Goal: Information Seeking & Learning: Check status

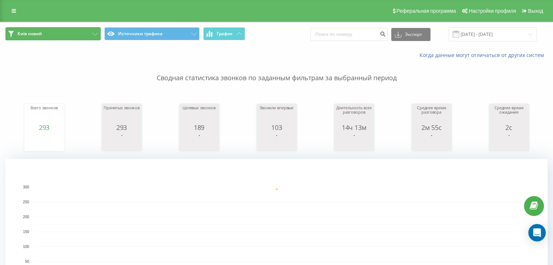
click at [47, 35] on button "Київ новий" at bounding box center [52, 33] width 95 height 13
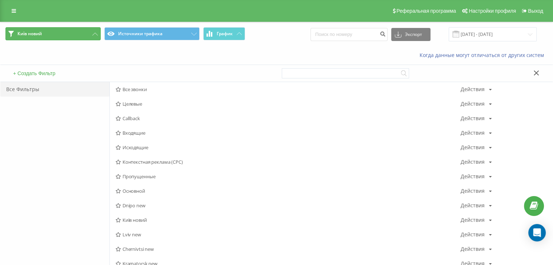
click at [47, 35] on button "Київ новий" at bounding box center [52, 33] width 95 height 13
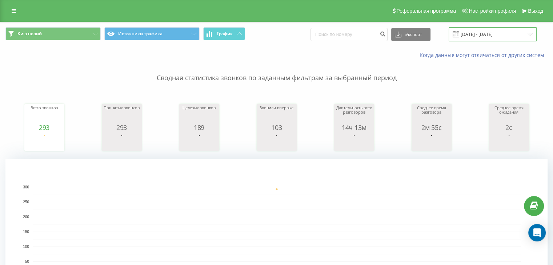
click at [524, 33] on input "[DATE] - [DATE]" at bounding box center [493, 34] width 88 height 14
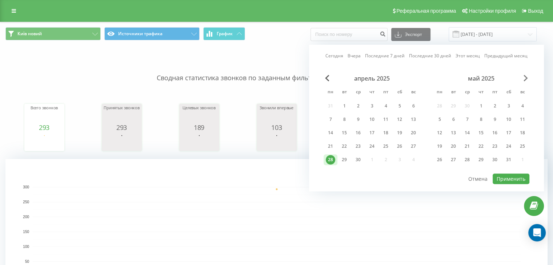
click at [523, 77] on span "Next Month" at bounding box center [525, 78] width 4 height 7
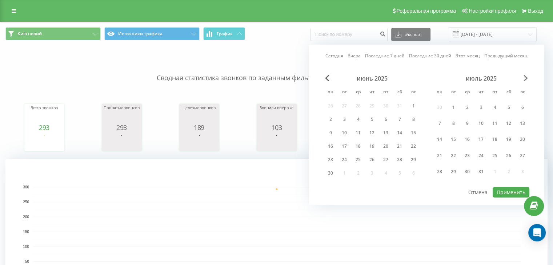
click at [523, 77] on span "Next Month" at bounding box center [525, 78] width 4 height 7
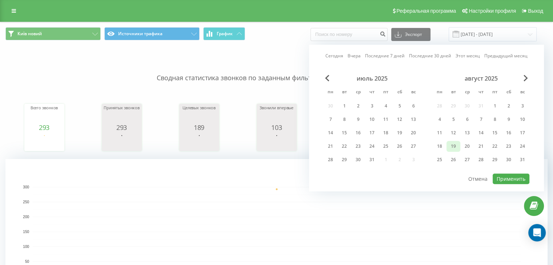
click at [449, 146] on div "19" at bounding box center [453, 146] width 9 height 9
click at [509, 179] on button "Применить" at bounding box center [511, 179] width 37 height 11
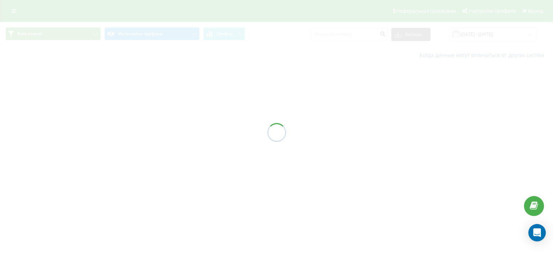
type input "[DATE] - [DATE]"
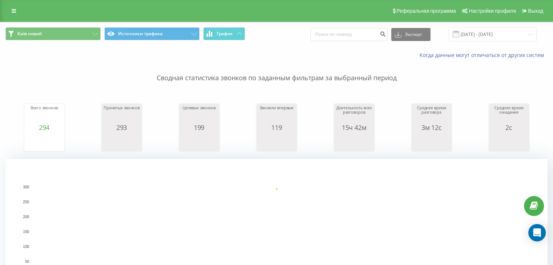
scroll to position [242, 0]
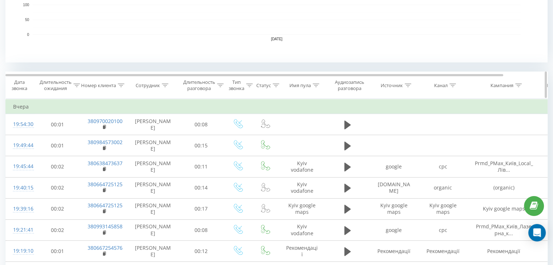
click at [452, 85] on icon at bounding box center [452, 86] width 7 height 4
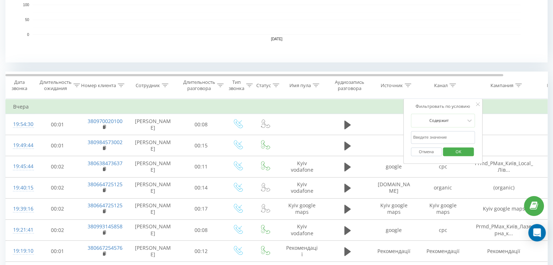
click at [438, 137] on input "text" at bounding box center [443, 137] width 64 height 13
type input "cpc"
click at [453, 154] on span "OK" at bounding box center [458, 151] width 20 height 11
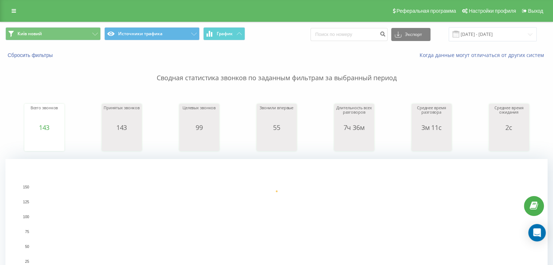
scroll to position [242, 0]
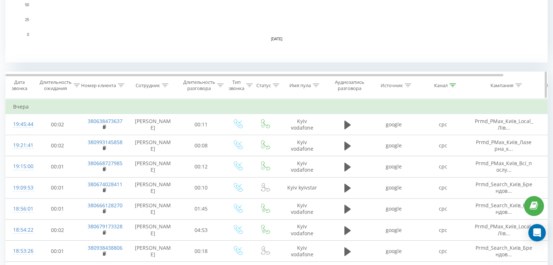
click at [451, 86] on icon at bounding box center [452, 86] width 7 height 4
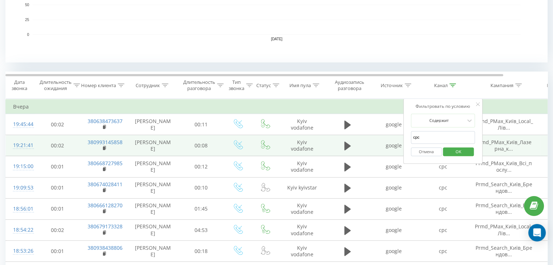
drag, startPoint x: 425, startPoint y: 142, endPoint x: 390, endPoint y: 142, distance: 34.9
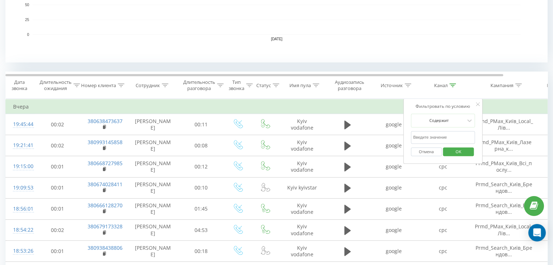
click at [434, 141] on input "text" at bounding box center [443, 137] width 64 height 13
type input "google maps"
click at [454, 152] on span "OK" at bounding box center [458, 151] width 20 height 11
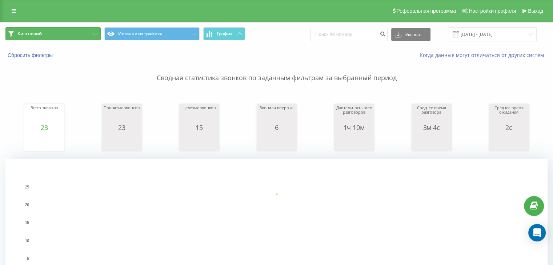
click at [47, 31] on button "Київ новий" at bounding box center [52, 33] width 95 height 13
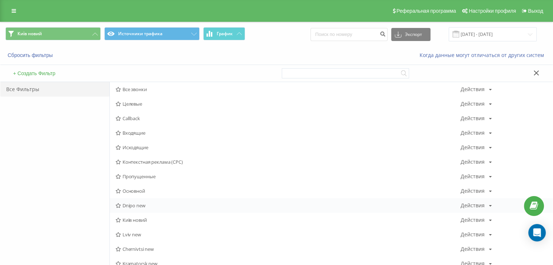
click at [131, 208] on span "Dnipo new" at bounding box center [288, 205] width 345 height 5
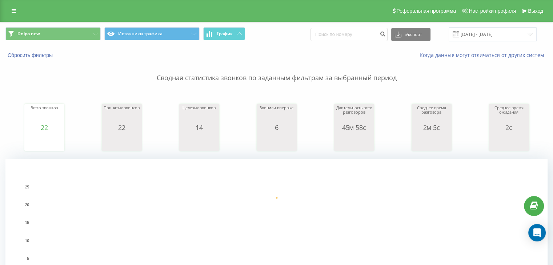
scroll to position [242, 0]
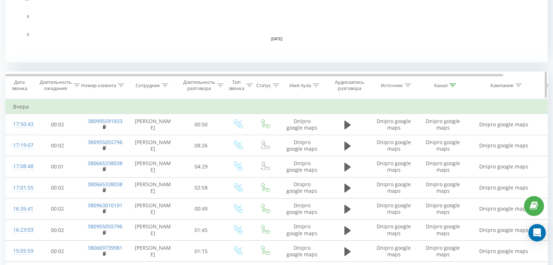
click at [455, 87] on div at bounding box center [452, 86] width 7 height 6
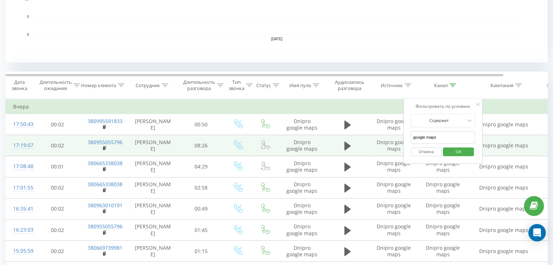
drag, startPoint x: 390, startPoint y: 135, endPoint x: 355, endPoint y: 135, distance: 35.3
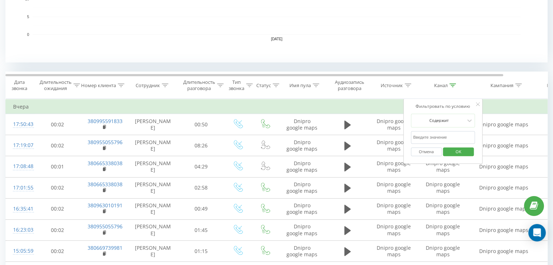
click at [419, 134] on input "text" at bounding box center [443, 137] width 64 height 13
type input "cpc"
click at [455, 149] on span "OK" at bounding box center [458, 151] width 20 height 11
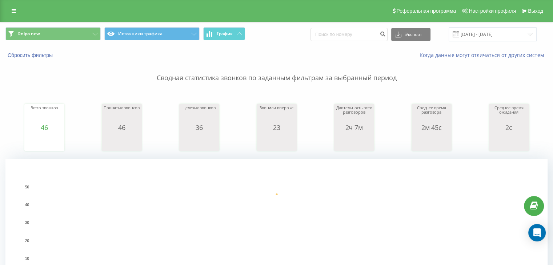
scroll to position [242, 0]
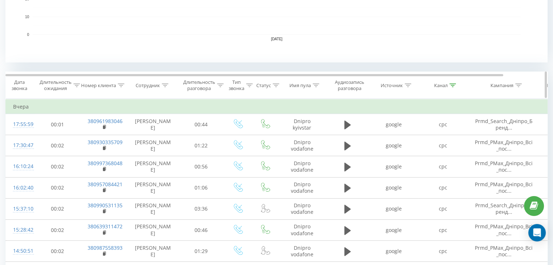
click at [453, 84] on icon at bounding box center [452, 86] width 7 height 4
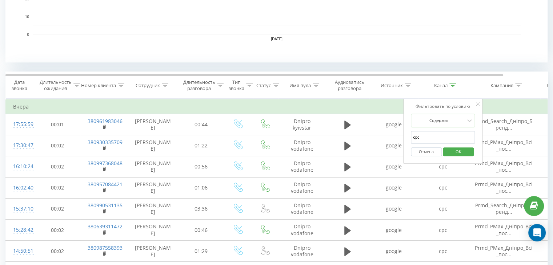
click at [426, 151] on button "Отмена" at bounding box center [426, 152] width 31 height 9
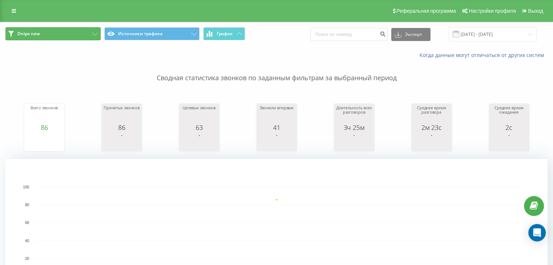
click at [48, 35] on button "Dnipo new" at bounding box center [52, 33] width 95 height 13
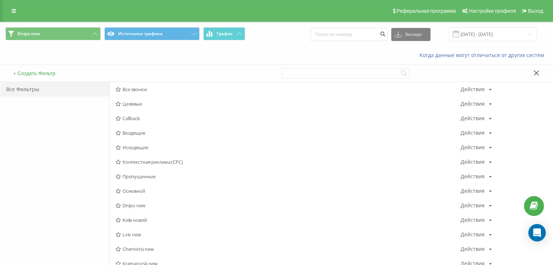
click at [124, 235] on span "Lviv new" at bounding box center [288, 234] width 345 height 5
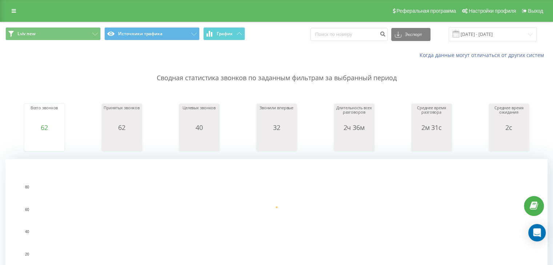
scroll to position [242, 0]
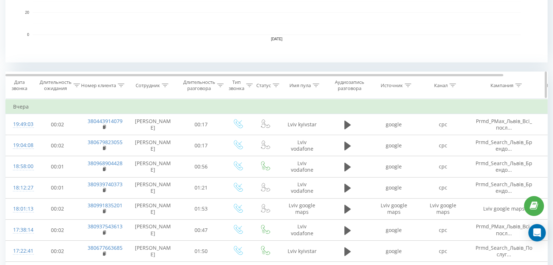
click at [453, 85] on icon at bounding box center [452, 86] width 7 height 4
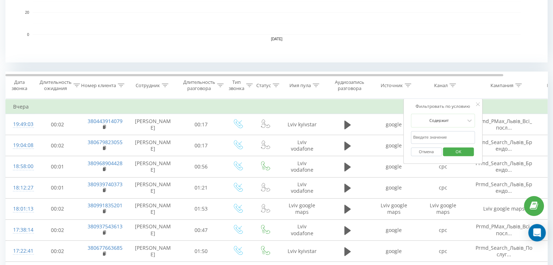
click at [424, 131] on input "text" at bounding box center [443, 137] width 64 height 13
type input "cpc"
click at [461, 152] on span "OK" at bounding box center [458, 151] width 20 height 11
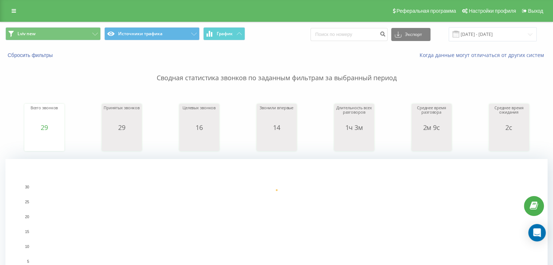
scroll to position [242, 0]
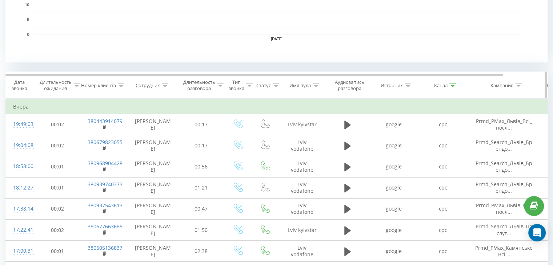
click at [452, 85] on icon at bounding box center [452, 86] width 7 height 4
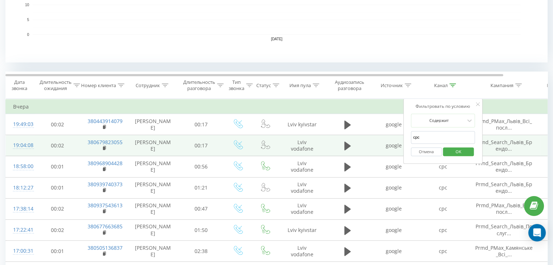
drag, startPoint x: 415, startPoint y: 137, endPoint x: 395, endPoint y: 137, distance: 19.3
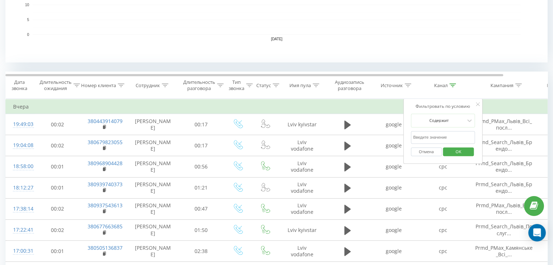
click at [422, 140] on input "text" at bounding box center [443, 137] width 64 height 13
type input "google maps"
click at [450, 151] on span "OK" at bounding box center [458, 151] width 20 height 11
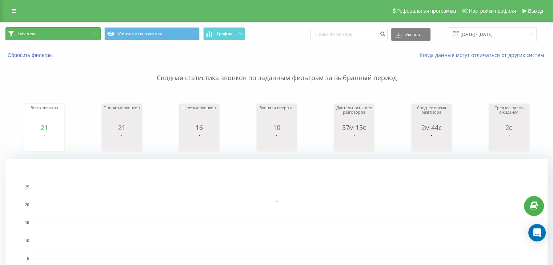
click at [47, 37] on button "Lviv new" at bounding box center [52, 33] width 95 height 13
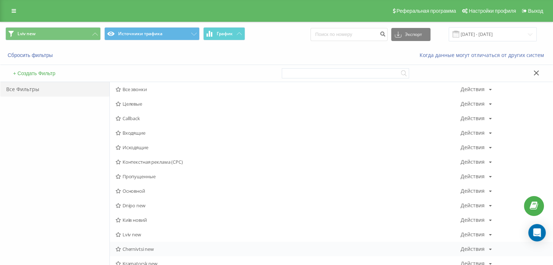
click at [132, 252] on span "Chernivtsi new" at bounding box center [288, 249] width 345 height 5
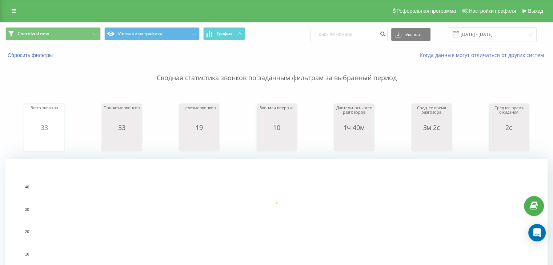
scroll to position [242, 0]
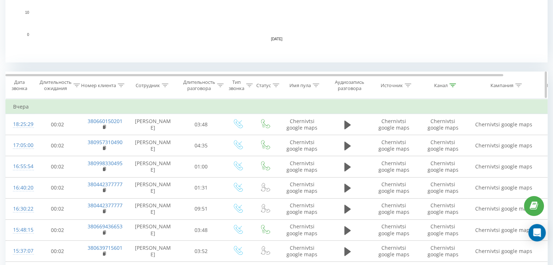
click at [454, 83] on div at bounding box center [452, 86] width 7 height 6
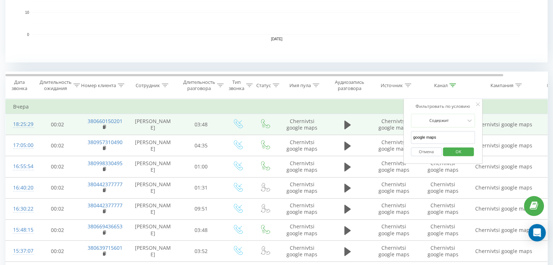
drag, startPoint x: 408, startPoint y: 132, endPoint x: 400, endPoint y: 128, distance: 9.3
click at [404, 131] on div "Фильтровать по условию Содержит google maps Отмена OK" at bounding box center [442, 131] width 79 height 65
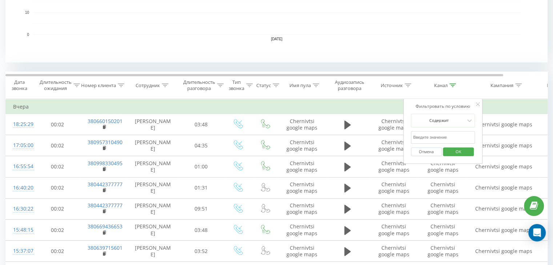
click at [434, 136] on input "text" at bounding box center [443, 137] width 64 height 13
type input "cpc"
click at [448, 149] on span "OK" at bounding box center [458, 151] width 20 height 11
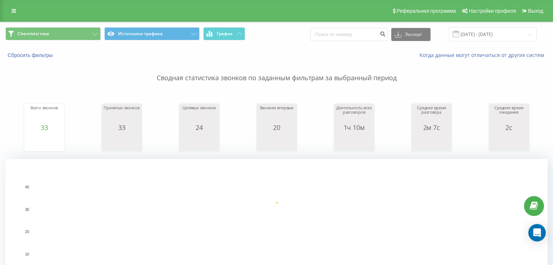
scroll to position [242, 0]
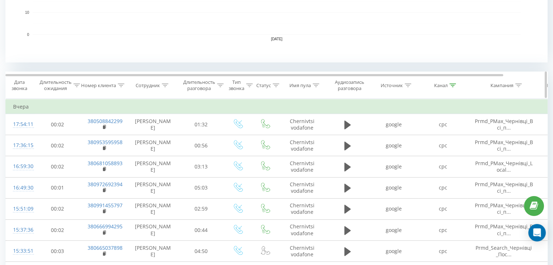
click at [454, 85] on icon at bounding box center [452, 86] width 7 height 4
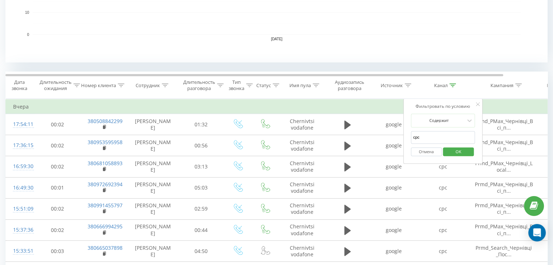
click at [436, 150] on button "Отмена" at bounding box center [426, 152] width 31 height 9
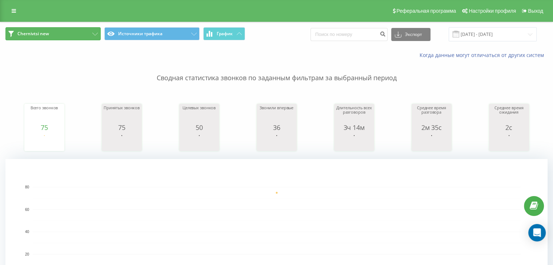
click at [46, 36] on span "Chernivtsi new" at bounding box center [33, 34] width 32 height 6
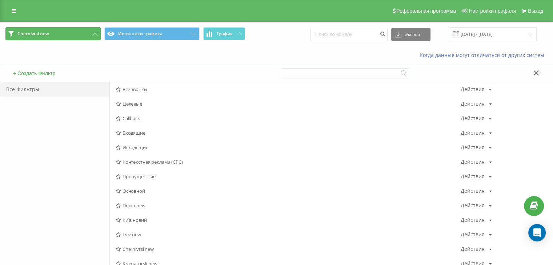
scroll to position [242, 0]
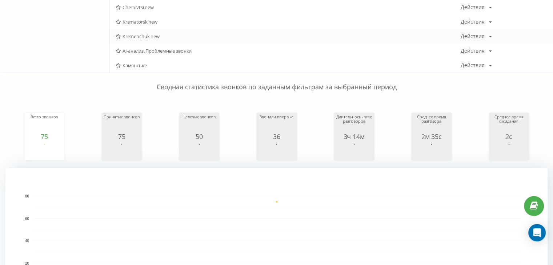
click at [144, 34] on span "Kremenchuk new" at bounding box center [288, 36] width 345 height 5
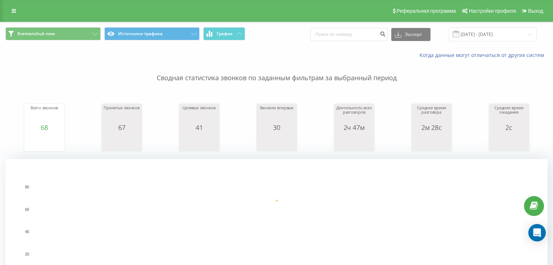
scroll to position [242, 0]
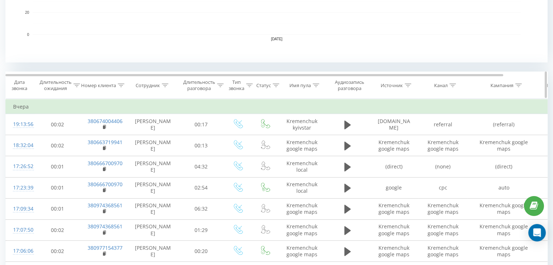
click at [451, 85] on icon at bounding box center [452, 86] width 7 height 4
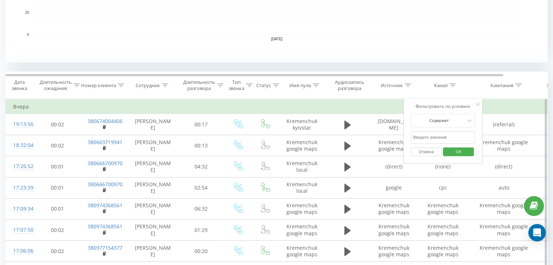
click at [427, 140] on input "text" at bounding box center [443, 137] width 64 height 13
type input "cpc"
click at [450, 150] on span "OK" at bounding box center [458, 151] width 20 height 11
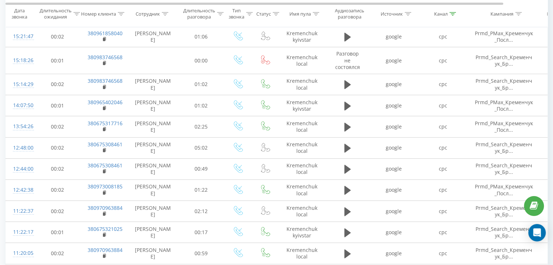
scroll to position [485, 0]
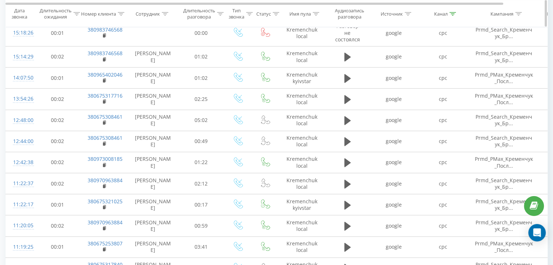
click at [449, 12] on icon at bounding box center [452, 14] width 7 height 4
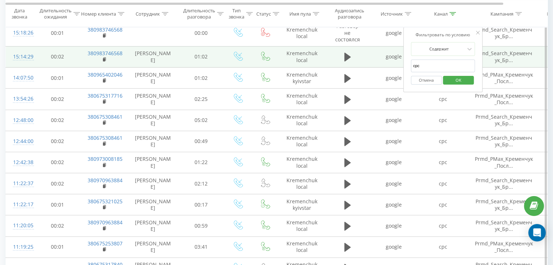
drag, startPoint x: 429, startPoint y: 64, endPoint x: 353, endPoint y: 57, distance: 76.7
click at [353, 57] on table "Фильтровать по условию Равно Отмена OK Фильтровать по условию Содержит Отмена O…" at bounding box center [300, 131] width 590 height 550
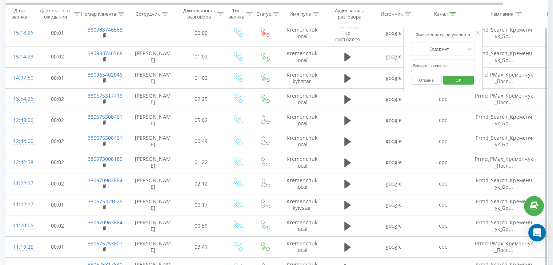
click at [431, 61] on input "text" at bounding box center [443, 66] width 64 height 13
type input "google maps"
click at [454, 82] on span "OK" at bounding box center [458, 79] width 20 height 11
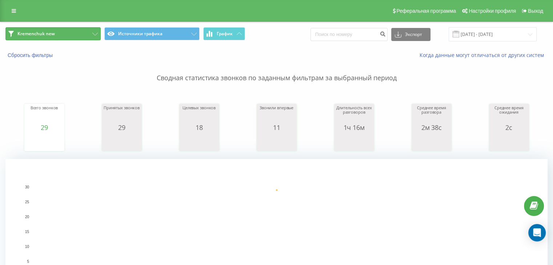
click at [48, 30] on button "Kremenchuk new" at bounding box center [52, 33] width 95 height 13
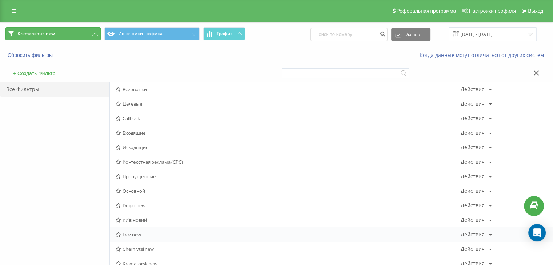
scroll to position [242, 0]
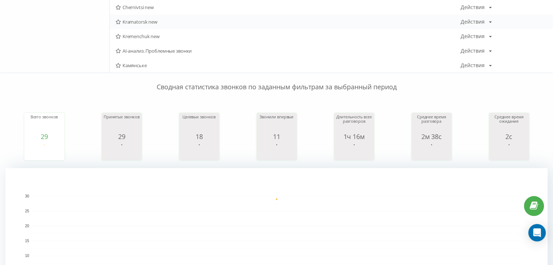
click at [147, 21] on span "Kramatorsk new" at bounding box center [288, 21] width 345 height 5
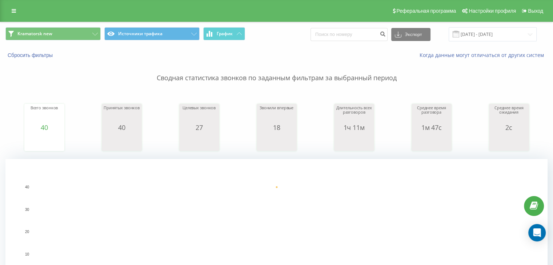
scroll to position [242, 0]
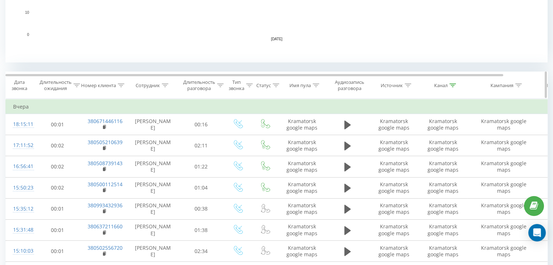
click at [451, 87] on div at bounding box center [452, 86] width 7 height 6
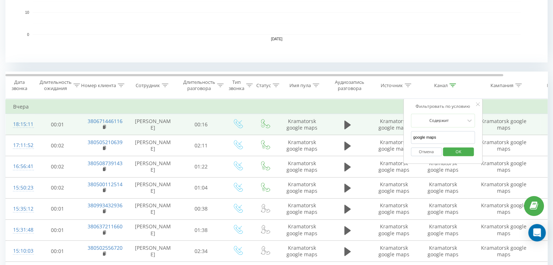
drag, startPoint x: 441, startPoint y: 136, endPoint x: 385, endPoint y: 130, distance: 55.9
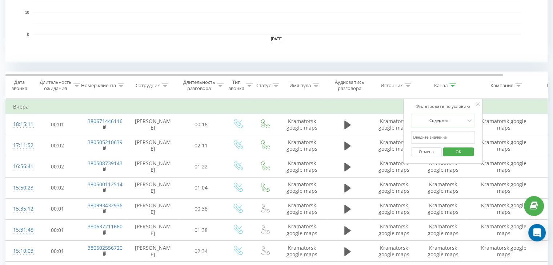
click at [433, 136] on input "text" at bounding box center [443, 137] width 64 height 13
type input "cpc"
click at [452, 149] on span "OK" at bounding box center [458, 151] width 20 height 11
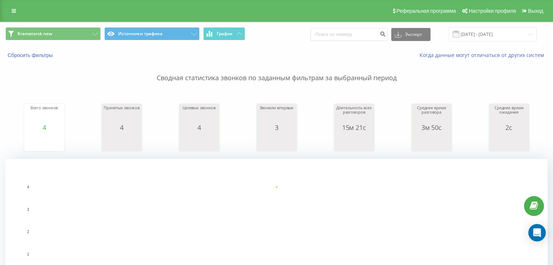
scroll to position [242, 0]
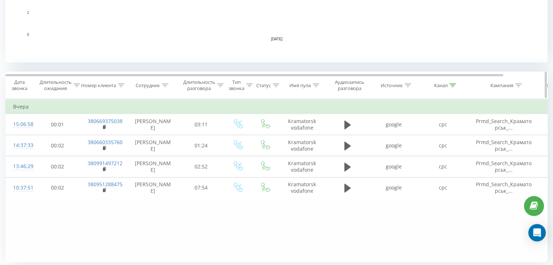
click at [454, 86] on icon at bounding box center [452, 86] width 7 height 4
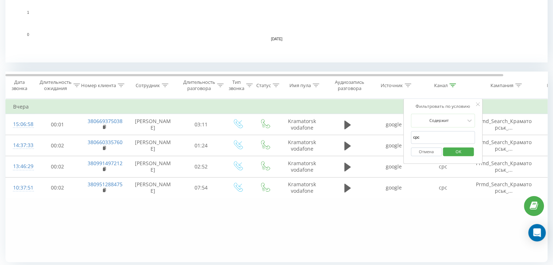
click at [424, 152] on button "Отмена" at bounding box center [426, 152] width 31 height 9
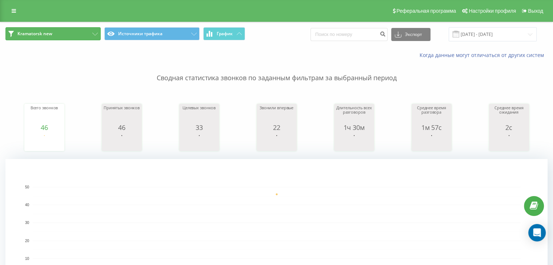
click at [47, 34] on span "Kramatorsk new" at bounding box center [34, 34] width 35 height 6
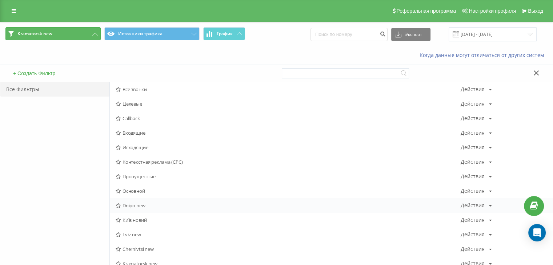
scroll to position [242, 0]
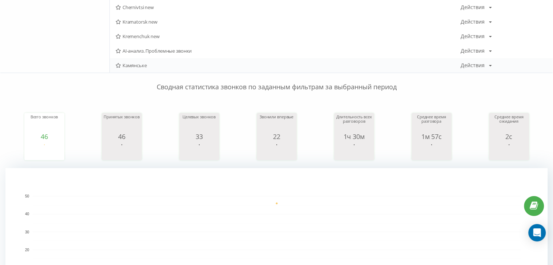
click at [124, 65] on span "Камянське" at bounding box center [288, 65] width 345 height 5
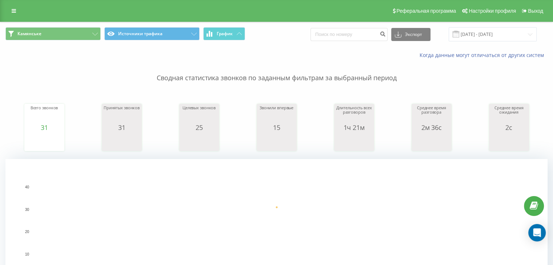
scroll to position [242, 0]
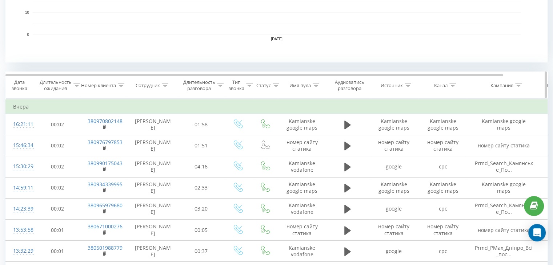
click at [452, 84] on icon at bounding box center [452, 86] width 7 height 4
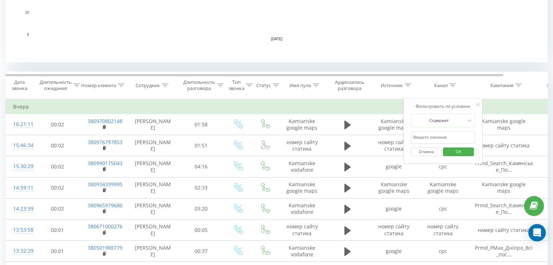
click at [438, 136] on input "text" at bounding box center [443, 137] width 64 height 13
type input "cpc"
click at [447, 153] on button "OK" at bounding box center [458, 152] width 31 height 9
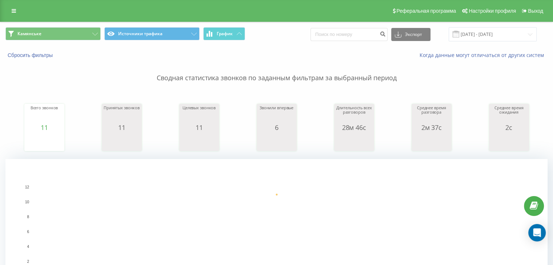
scroll to position [242, 0]
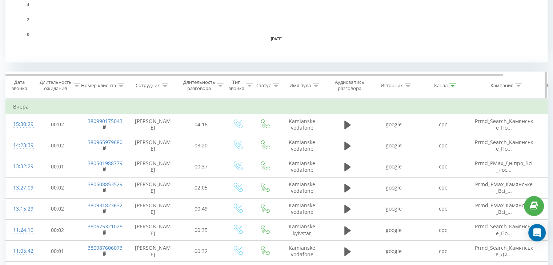
click at [454, 84] on icon at bounding box center [452, 86] width 7 height 4
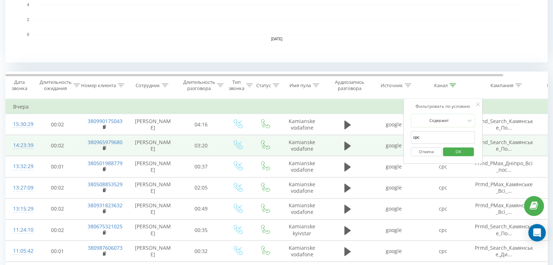
drag, startPoint x: 425, startPoint y: 137, endPoint x: 378, endPoint y: 137, distance: 46.9
click at [378, 137] on table "Фильтровать по условию Равно Отмена OK Фильтровать по условию Содержит Отмена O…" at bounding box center [300, 223] width 590 height 248
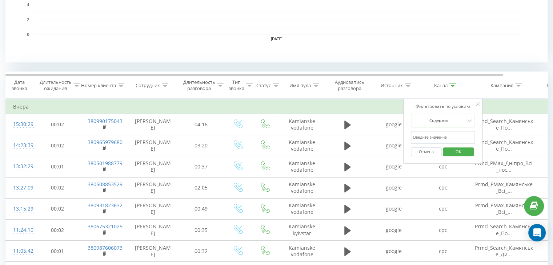
click at [431, 138] on input "text" at bounding box center [443, 137] width 64 height 13
type input "google maps"
click at [457, 152] on span "OK" at bounding box center [458, 151] width 20 height 11
